Goal: Transaction & Acquisition: Download file/media

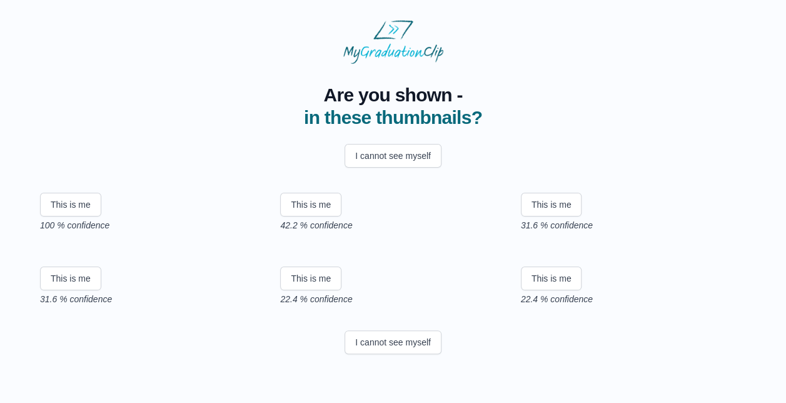
scroll to position [76, 0]
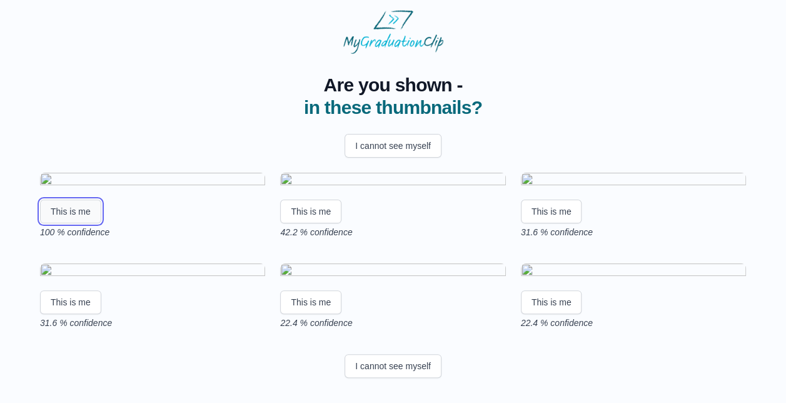
click at [77, 223] on button "This is me" at bounding box center [70, 212] width 61 height 24
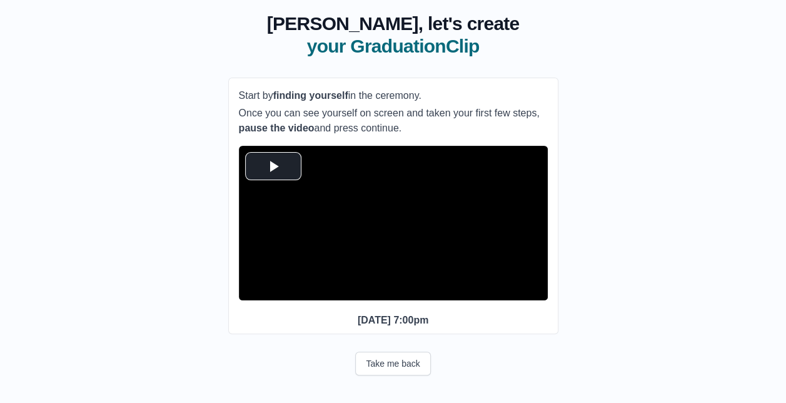
scroll to position [94, 0]
click at [273, 166] on span "Video Player" at bounding box center [273, 166] width 0 height 0
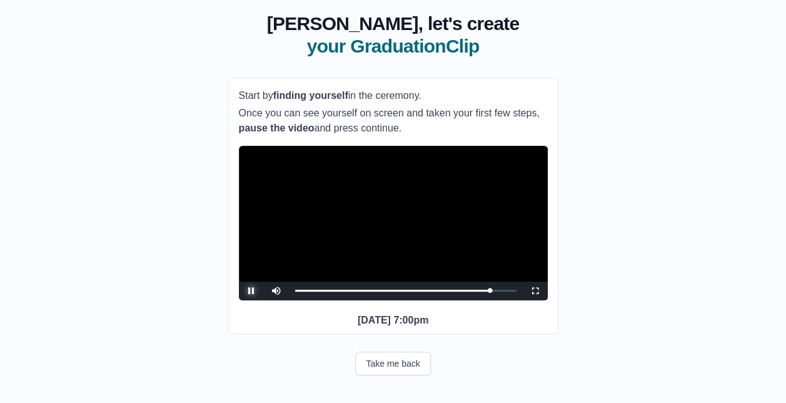
click at [251, 291] on span "Video Player" at bounding box center [251, 291] width 0 height 0
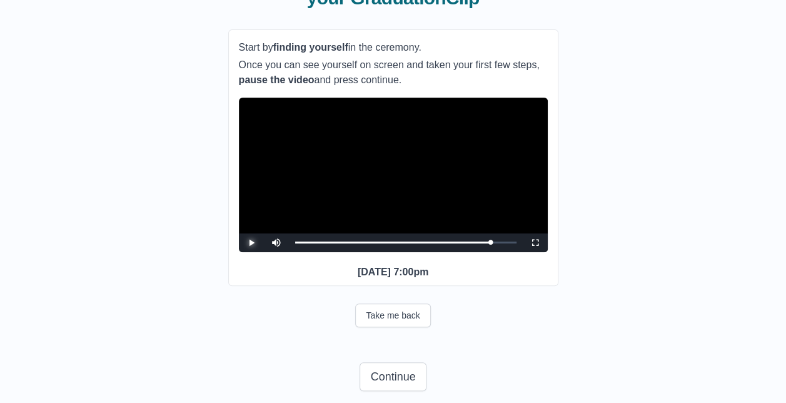
scroll to position [117, 0]
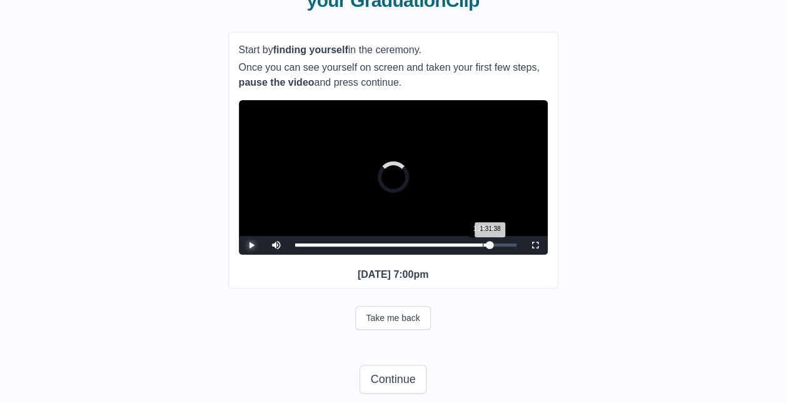
drag, startPoint x: 492, startPoint y: 266, endPoint x: 483, endPoint y: 266, distance: 8.8
click at [483, 255] on div "Loaded : 0% 1:27:34 1:31:38 Progress : 0%" at bounding box center [406, 245] width 234 height 19
click at [251, 245] on span "Video Player" at bounding box center [251, 245] width 0 height 0
click at [492, 246] on div "Loaded : 0% 1:31:01 1:31:38 Progress : 0%" at bounding box center [405, 244] width 221 height 3
click at [214, 169] on div "**********" at bounding box center [393, 174] width 746 height 455
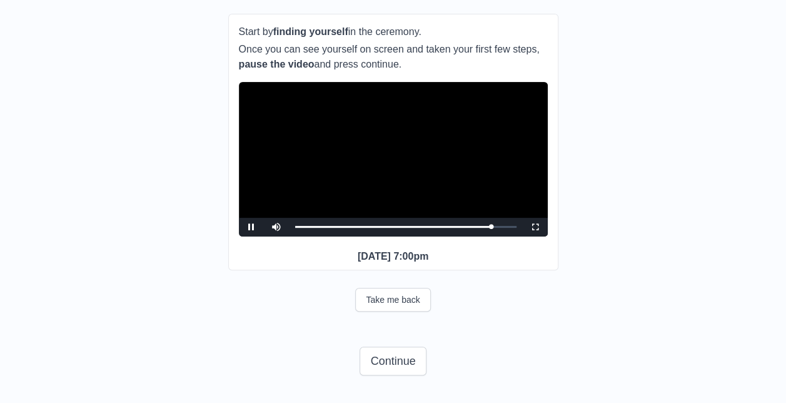
scroll to position [158, 0]
click at [392, 298] on button "Take me back" at bounding box center [392, 300] width 75 height 24
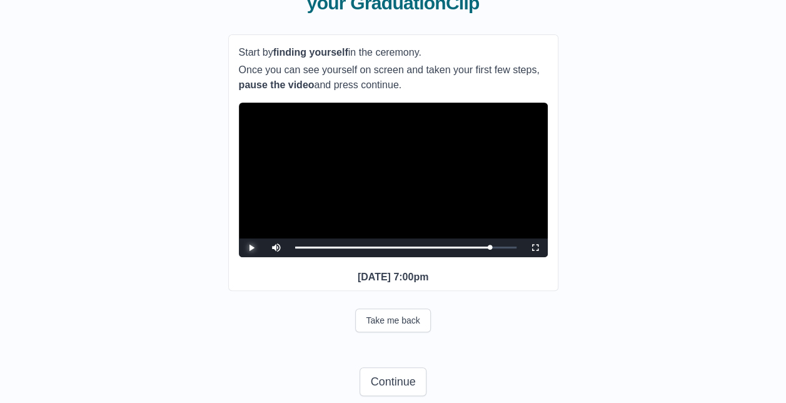
click at [251, 248] on span "Video Player" at bounding box center [251, 248] width 0 height 0
click at [490, 249] on div "1:31:03 Progress : 0%" at bounding box center [392, 247] width 195 height 3
click at [251, 248] on span "Video Player" at bounding box center [251, 248] width 0 height 0
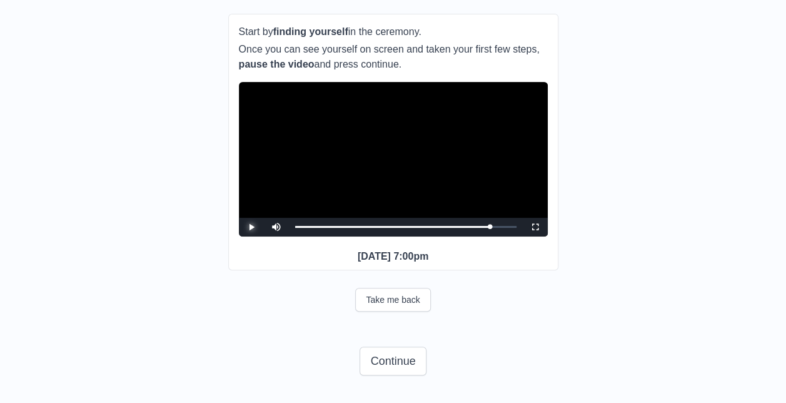
scroll to position [155, 0]
click at [400, 374] on button "Continue" at bounding box center [393, 361] width 66 height 29
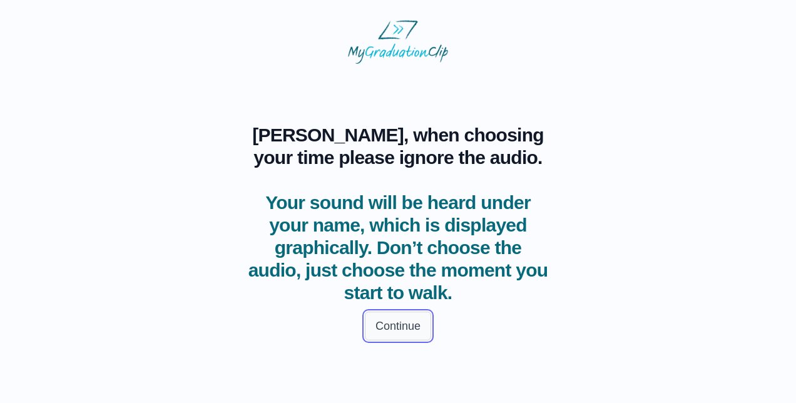
click at [400, 318] on button "Continue" at bounding box center [398, 326] width 66 height 29
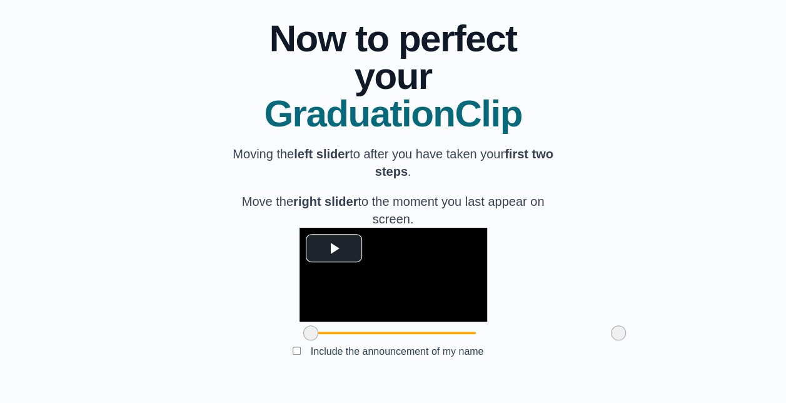
scroll to position [155, 0]
click at [334, 248] on span "Video Player" at bounding box center [334, 248] width 0 height 0
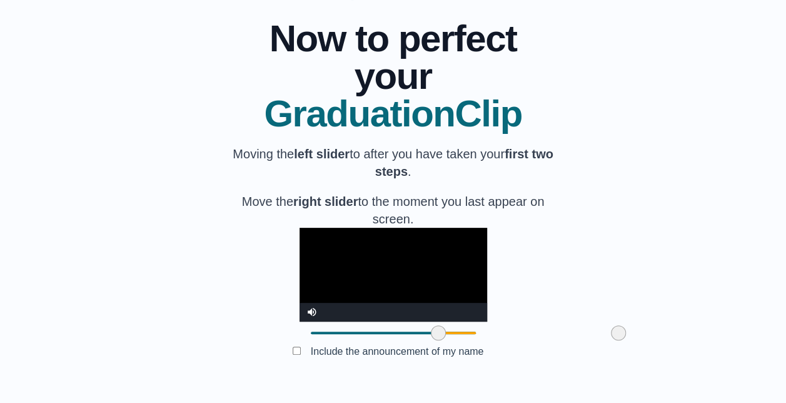
drag, startPoint x: 240, startPoint y: 335, endPoint x: 367, endPoint y: 329, distance: 127.8
click at [431, 329] on span at bounding box center [438, 332] width 15 height 15
drag, startPoint x: 549, startPoint y: 334, endPoint x: 507, endPoint y: 330, distance: 42.1
click at [569, 330] on span at bounding box center [576, 332] width 15 height 15
click at [405, 369] on button "Submit" at bounding box center [393, 371] width 49 height 24
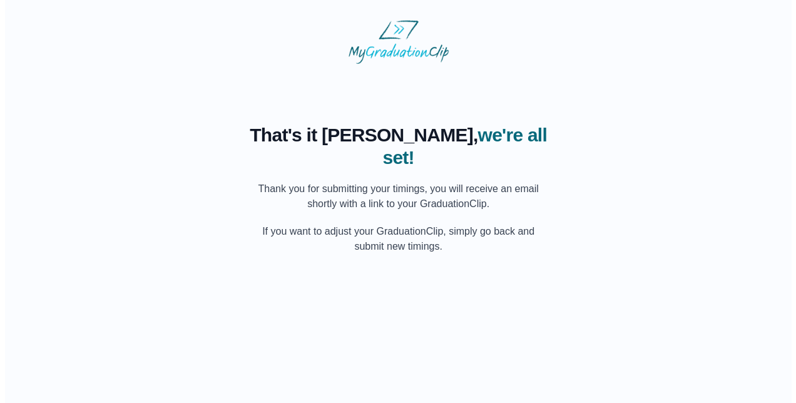
scroll to position [0, 0]
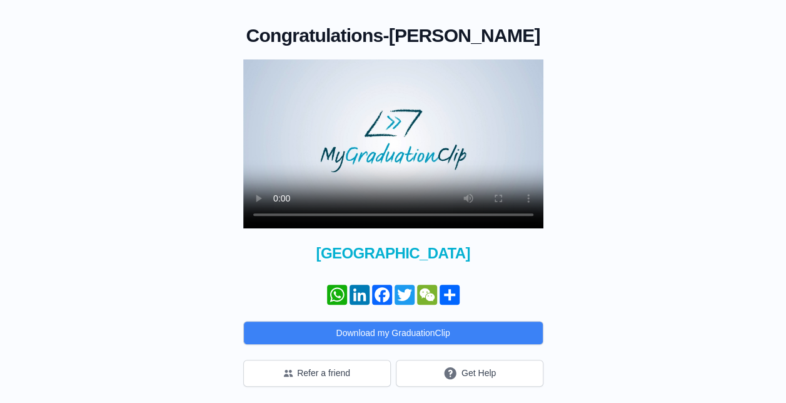
scroll to position [92, 0]
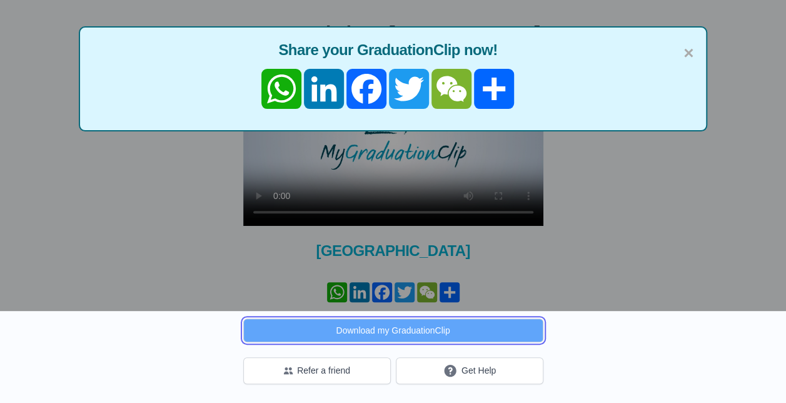
click at [449, 328] on button "Download my GraduationClip" at bounding box center [393, 330] width 300 height 24
